Goal: Task Accomplishment & Management: Use online tool/utility

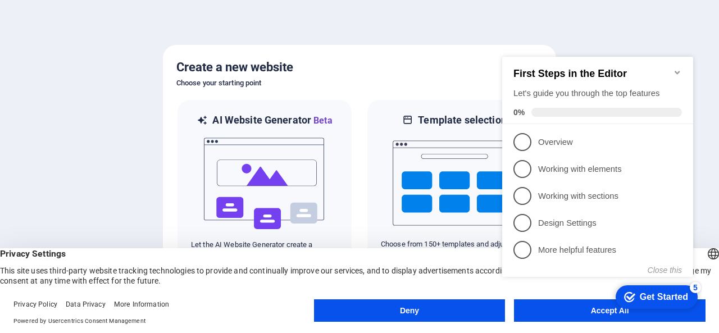
click at [681, 68] on icon "Minimize checklist" at bounding box center [677, 72] width 9 height 9
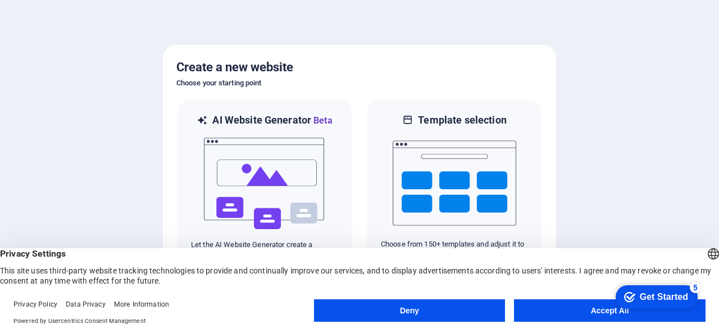
click at [568, 304] on button "Accept All" at bounding box center [610, 310] width 192 height 22
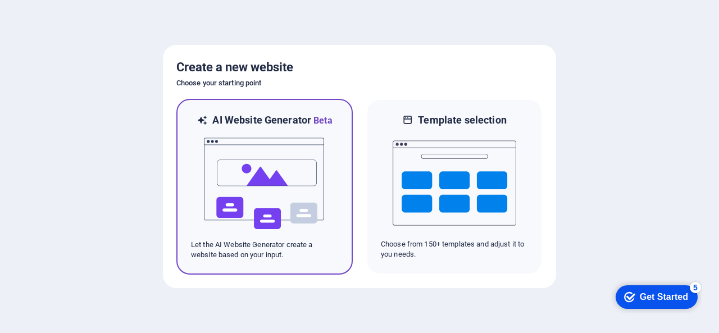
click at [262, 160] on img at bounding box center [265, 184] width 124 height 112
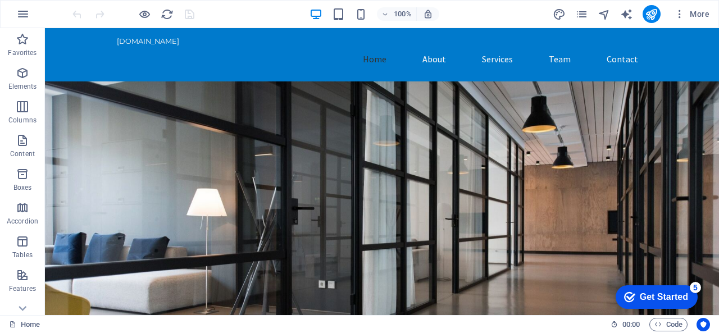
drag, startPoint x: 713, startPoint y: 124, endPoint x: 754, endPoint y: 44, distance: 88.9
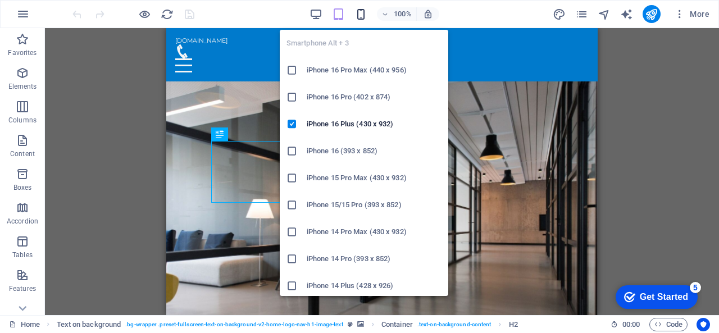
click at [367, 12] on icon "button" at bounding box center [360, 14] width 13 height 13
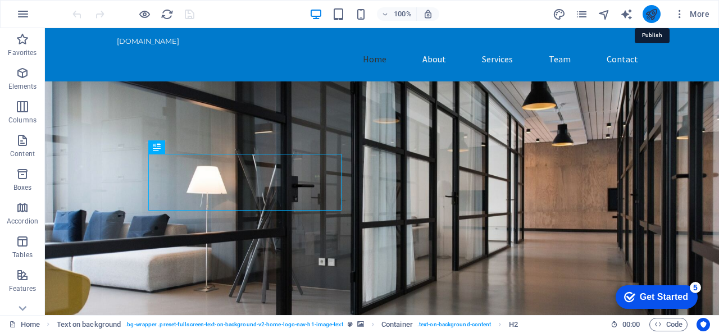
click at [652, 11] on icon "publish" at bounding box center [651, 14] width 13 height 13
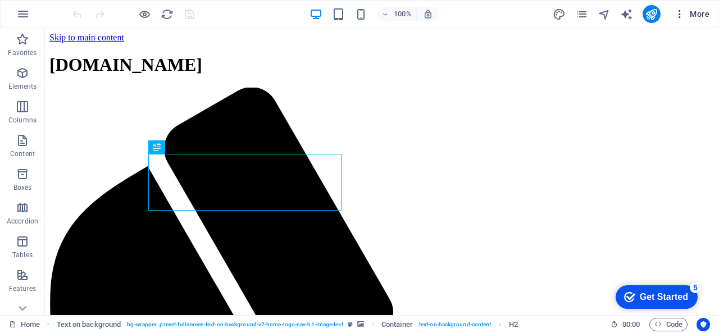
click at [682, 13] on icon "button" at bounding box center [679, 13] width 11 height 11
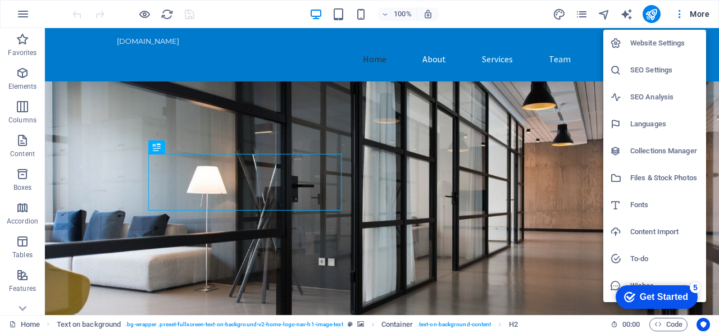
scroll to position [24, 0]
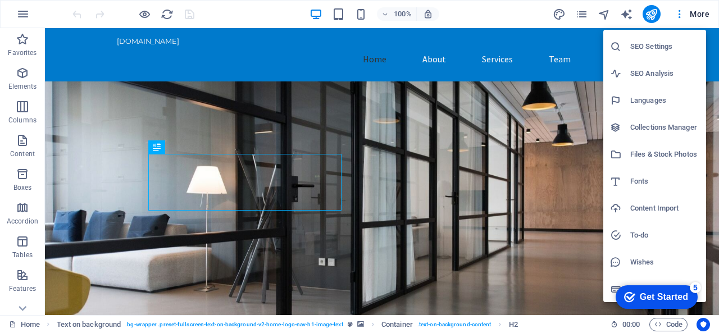
click at [659, 295] on div "Get Started" at bounding box center [664, 297] width 48 height 10
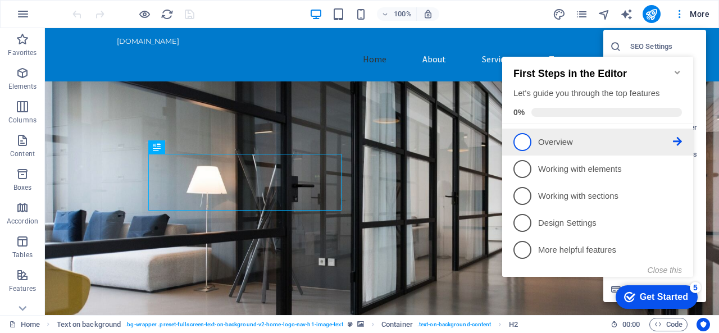
click at [523, 138] on span "1" at bounding box center [522, 142] width 18 height 18
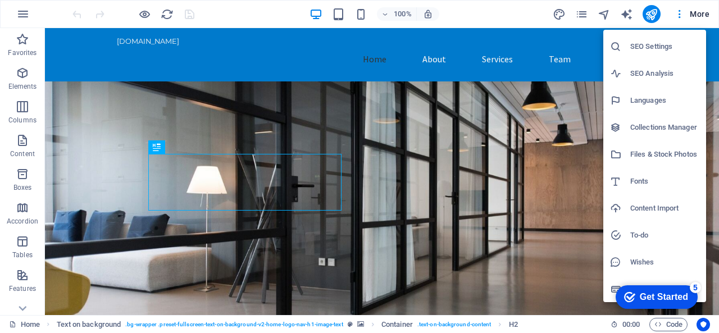
click at [688, 302] on div "Get Started" at bounding box center [664, 297] width 48 height 10
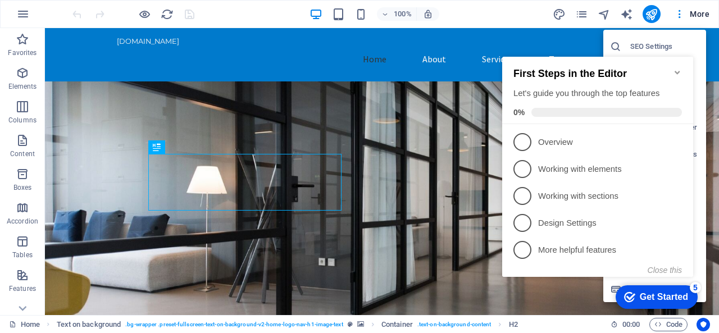
scroll to position [0, 0]
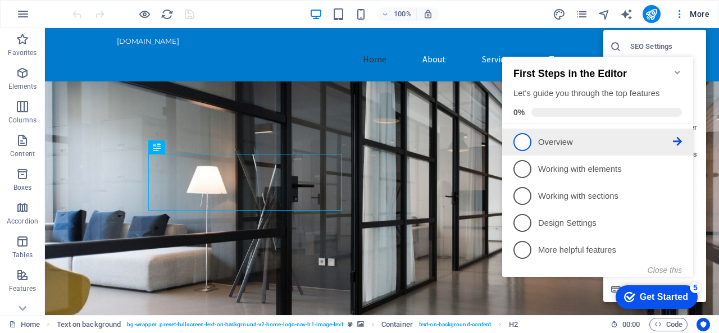
click at [525, 139] on span "1" at bounding box center [522, 142] width 18 height 18
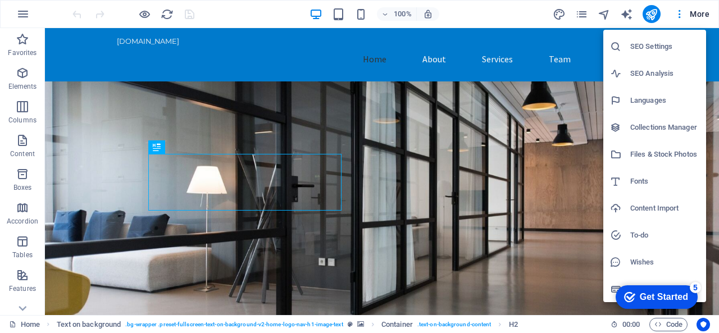
click at [635, 303] on icon "checkmark" at bounding box center [629, 297] width 11 height 11
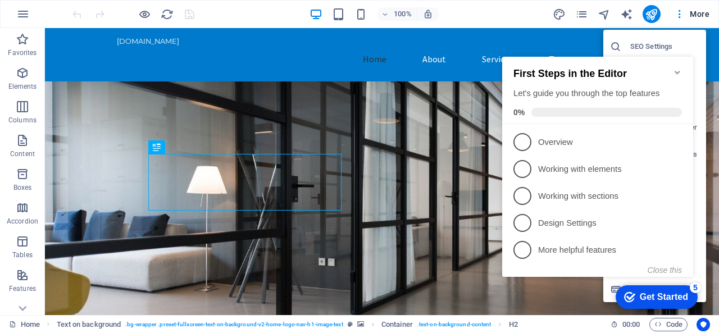
click at [11, 6] on div at bounding box center [359, 166] width 719 height 333
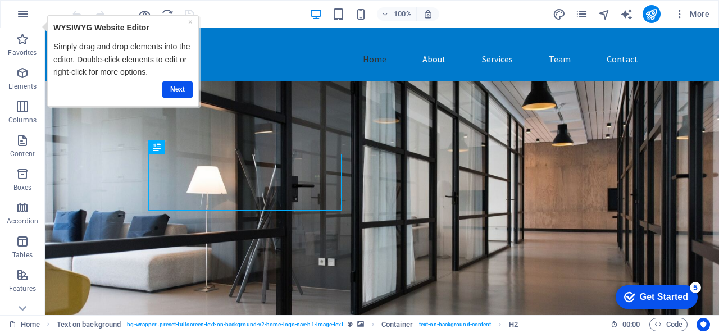
click at [16, 8] on icon "button" at bounding box center [22, 13] width 13 height 13
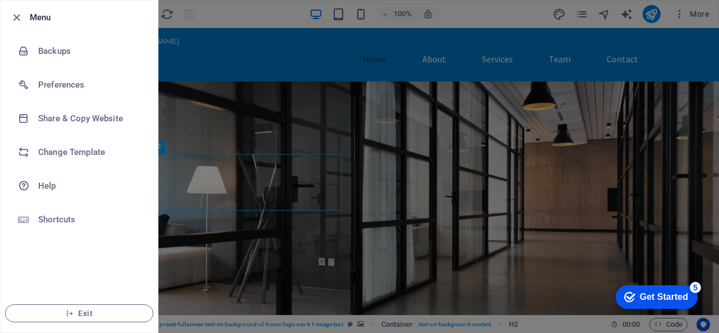
click at [0, 0] on div at bounding box center [0, 0] width 0 height 0
